Goal: Task Accomplishment & Management: Manage account settings

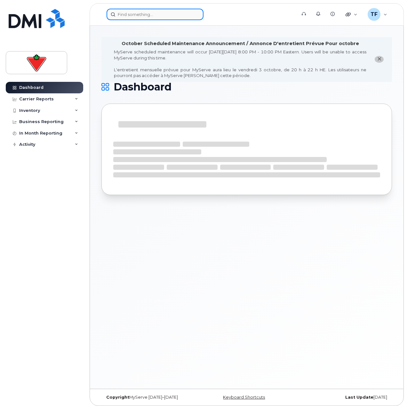
click at [147, 19] on input at bounding box center [155, 15] width 97 height 12
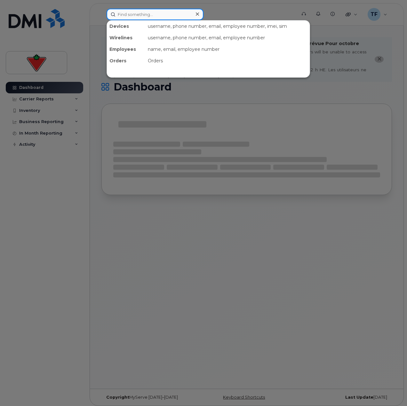
paste input "• [PERSON_NAME]"
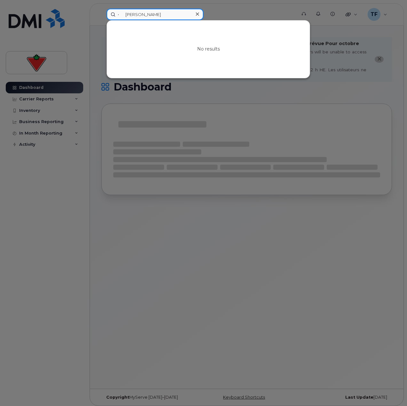
drag, startPoint x: 127, startPoint y: 14, endPoint x: 101, endPoint y: 17, distance: 26.0
click at [103, 17] on div "• [PERSON_NAME] No results" at bounding box center [199, 15] width 196 height 12
type input "[PERSON_NAME]"
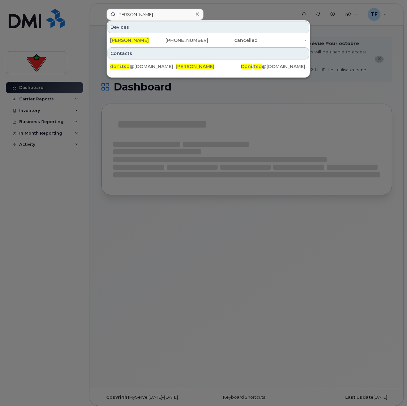
click at [194, 11] on div at bounding box center [197, 14] width 9 height 9
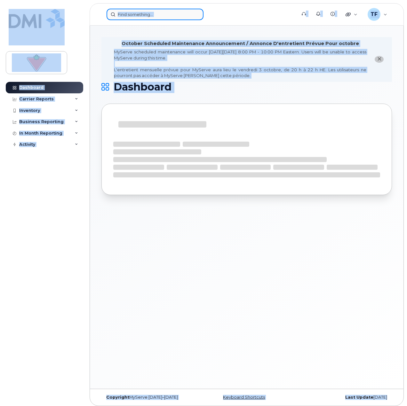
click at [182, 17] on input at bounding box center [155, 15] width 97 height 12
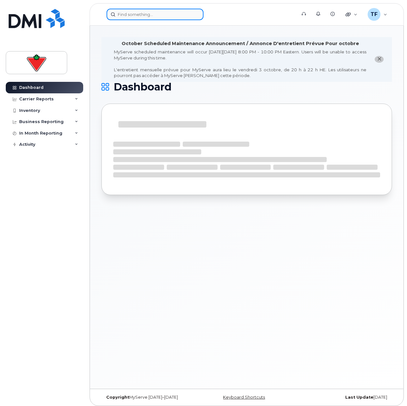
paste input "• Maiwenn Catellan"
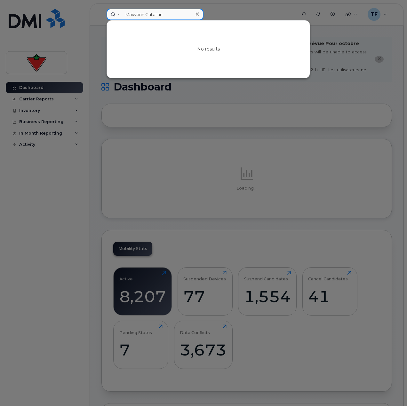
drag, startPoint x: 128, startPoint y: 14, endPoint x: 109, endPoint y: 14, distance: 19.2
click at [109, 14] on input "• Maiwenn Catellan" at bounding box center [155, 15] width 97 height 12
click at [164, 16] on input "[PERSON_NAME]" at bounding box center [155, 15] width 97 height 12
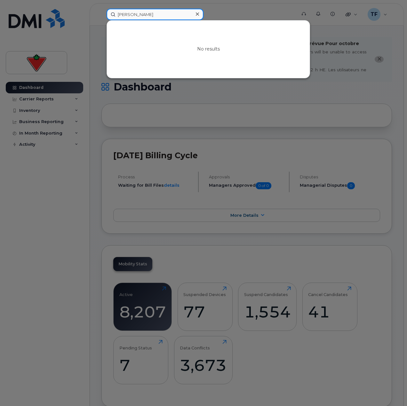
click at [189, 14] on input "[PERSON_NAME]" at bounding box center [155, 15] width 97 height 12
paste input "• [PERSON_NAME]"
type input "[PERSON_NAME]"
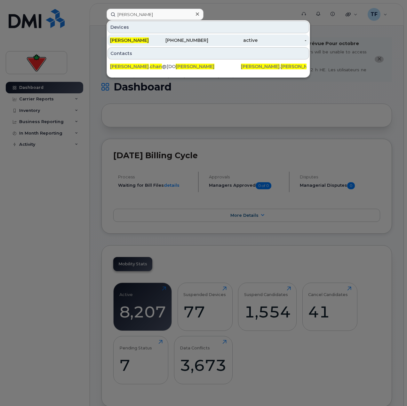
click at [189, 39] on div "[PHONE_NUMBER]" at bounding box center [183, 40] width 49 height 6
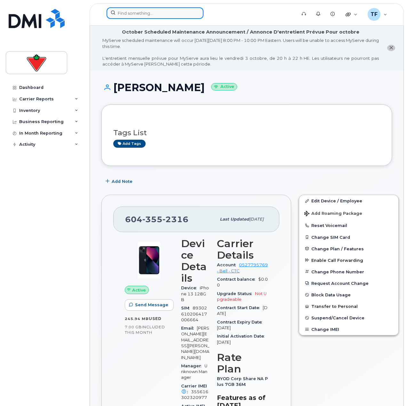
click at [159, 13] on input at bounding box center [155, 13] width 97 height 12
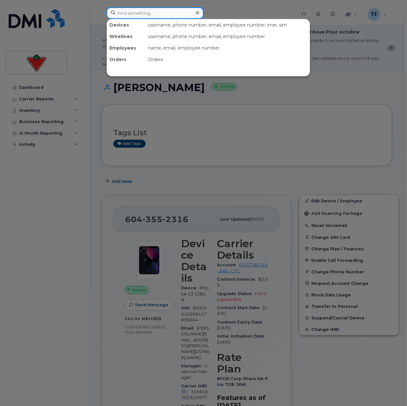
paste input "• [PERSON_NAME]"
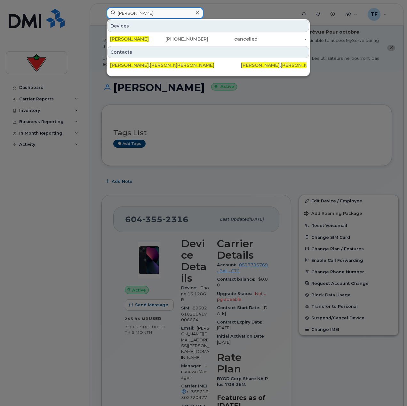
click at [181, 15] on input "[PERSON_NAME]" at bounding box center [155, 13] width 97 height 12
paste input "• Lorysa Kohaykewych"
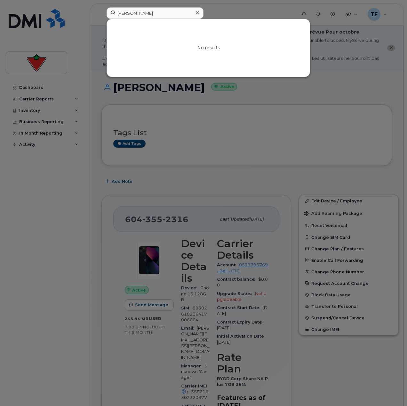
click at [248, 117] on div at bounding box center [203, 203] width 407 height 406
click at [142, 19] on input "Lorysa Kohaykewych" at bounding box center [155, 13] width 97 height 12
paste input "• Nelson Silva"
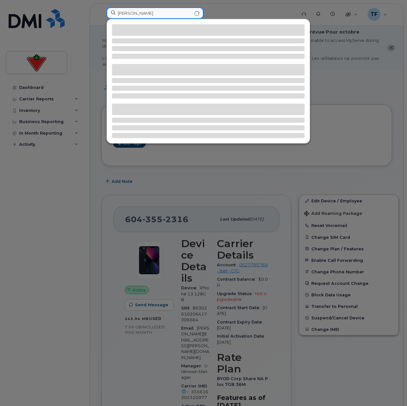
paste input "• Nelson Silva"
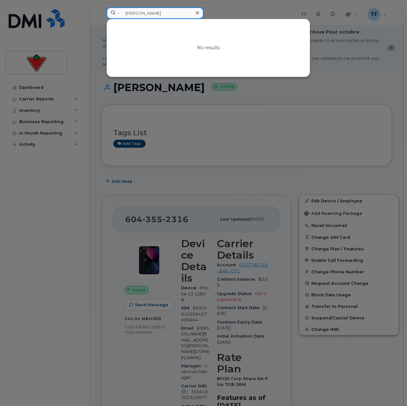
drag, startPoint x: 127, startPoint y: 13, endPoint x: 71, endPoint y: 20, distance: 56.1
click at [101, 18] on div "• Nelson Silva No results" at bounding box center [199, 14] width 196 height 14
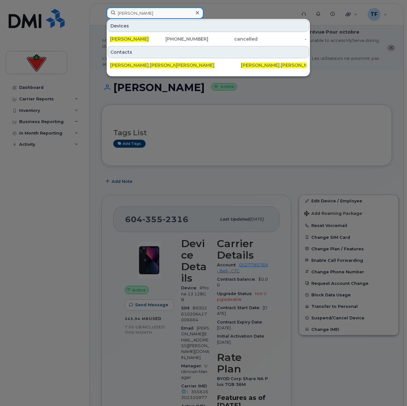
click at [158, 11] on input "Nelson Silva" at bounding box center [155, 13] width 97 height 12
click at [171, 9] on input "Nelson Silva" at bounding box center [155, 13] width 97 height 12
paste input "• [PERSON_NAME]"
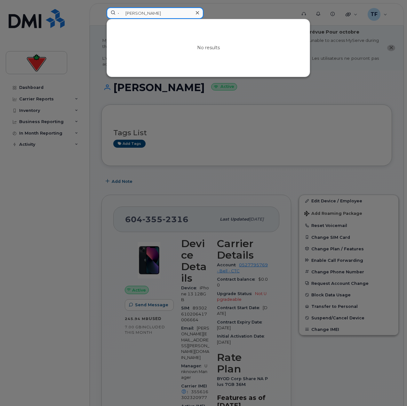
drag, startPoint x: 128, startPoint y: 10, endPoint x: 94, endPoint y: 13, distance: 34.1
click at [101, 13] on div "• Alan Chan No results" at bounding box center [199, 14] width 196 height 14
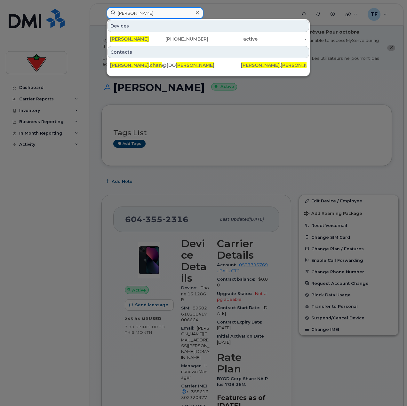
type input "alan Chan"
click at [123, 42] on span "[PERSON_NAME]" at bounding box center [129, 39] width 39 height 6
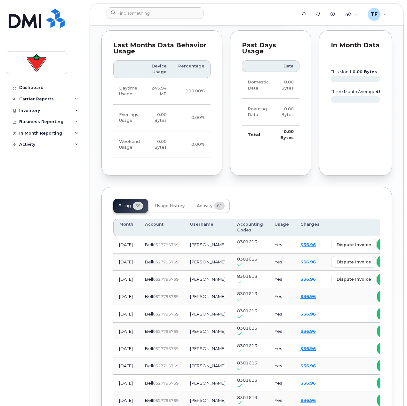
scroll to position [736, 0]
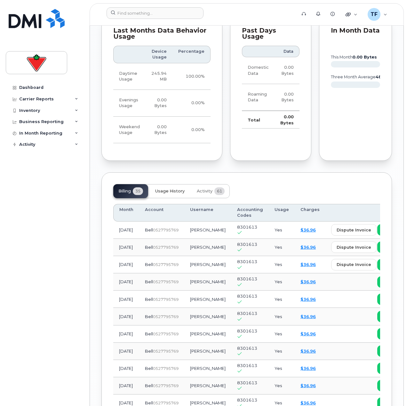
click at [167, 189] on span "Usage History" at bounding box center [169, 191] width 29 height 5
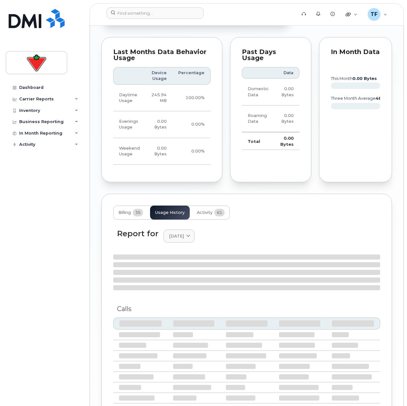
scroll to position [735, 0]
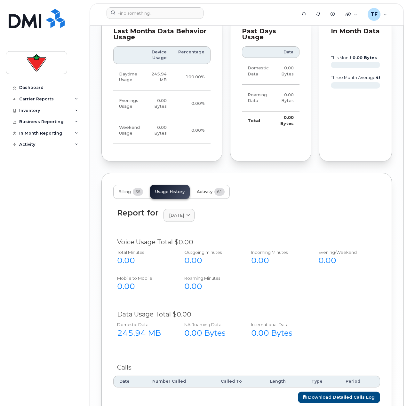
click at [211, 185] on button "Activity 61" at bounding box center [211, 192] width 38 height 14
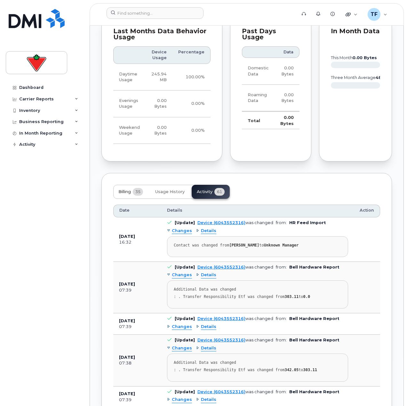
click at [127, 185] on button "Billing 35" at bounding box center [130, 192] width 35 height 14
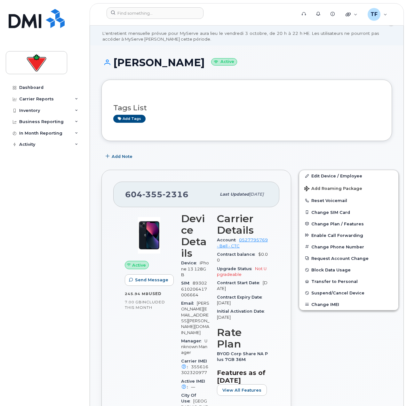
scroll to position [0, 0]
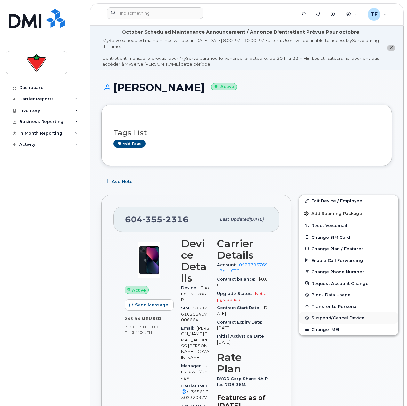
click at [319, 319] on span "Suspend/Cancel Device" at bounding box center [337, 318] width 53 height 5
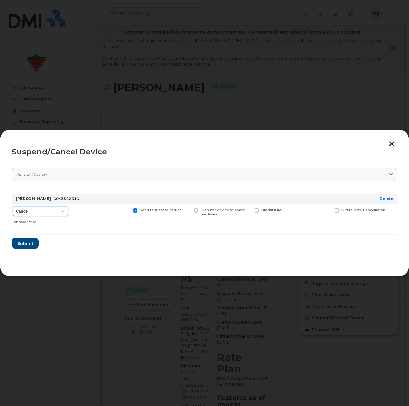
click at [54, 207] on select "Cancel Suspend - Extend Suspension Suspend - Reduced Rate Suspend - Full Rate S…" at bounding box center [40, 212] width 55 height 10
click at [13, 207] on select "Cancel Suspend - Extend Suspension Suspend - Reduced Rate Suspend - Full Rate S…" at bounding box center [40, 212] width 55 height 10
click at [33, 245] on button "Submit" at bounding box center [25, 244] width 26 height 12
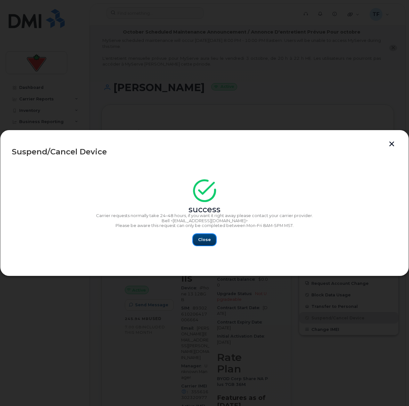
click at [212, 244] on button "Close" at bounding box center [204, 240] width 23 height 12
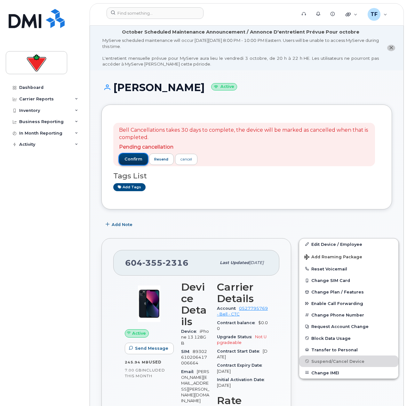
click at [132, 162] on span "confirm" at bounding box center [133, 159] width 18 height 6
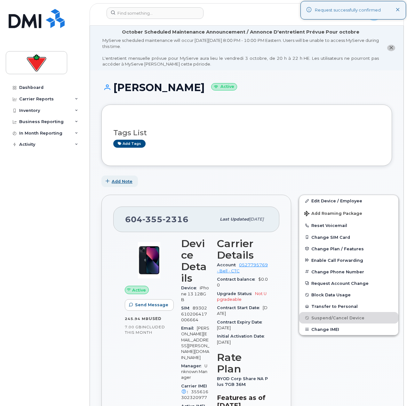
click at [116, 181] on span "Add Note" at bounding box center [122, 182] width 21 height 6
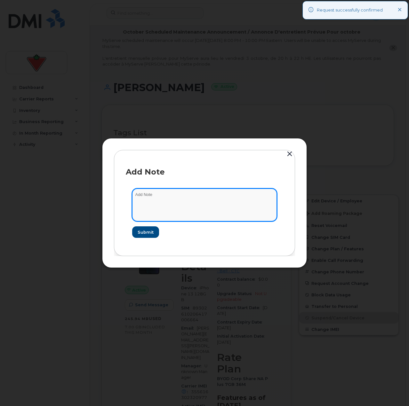
click at [155, 205] on textarea at bounding box center [204, 205] width 145 height 33
paste textarea "TASK1729267"
type textarea "TASK1729267 cancelled"
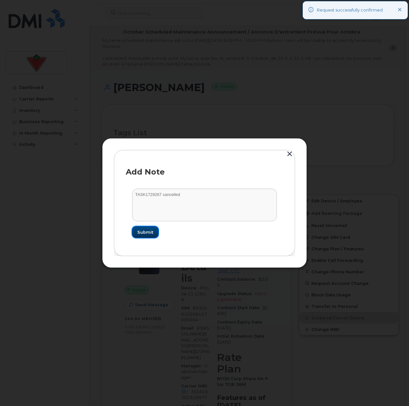
click at [151, 234] on span "Submit" at bounding box center [145, 232] width 16 height 6
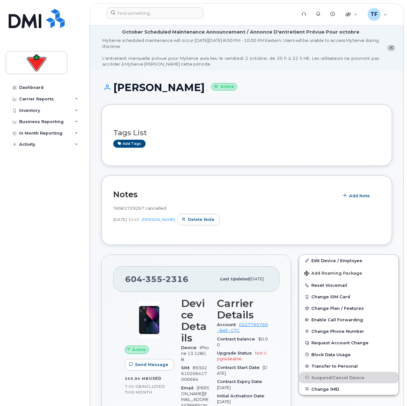
click at [173, 190] on h2 "Notes" at bounding box center [224, 195] width 222 height 10
